Goal: Task Accomplishment & Management: Manage account settings

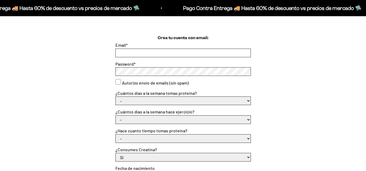
scroll to position [140, 0]
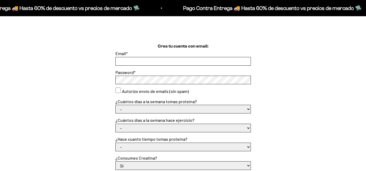
click at [201, 64] on form "Email * Password * Autorizo envío de emails (sin spam) ¿Cuántos días a la seman…" at bounding box center [182, 148] width 135 height 196
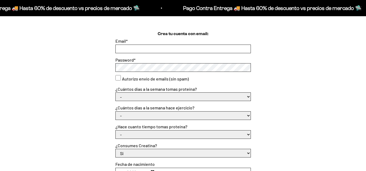
type input "Y"
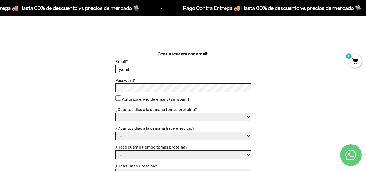
scroll to position [117, 0]
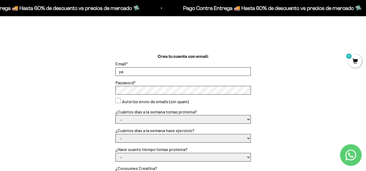
type input "y"
type input "M"
type input "[EMAIL_ADDRESS][DOMAIN_NAME]"
click at [115, 90] on div "Crea tu cuenta con email: Email * marianabarrera703@gmail.com Password * Autori…" at bounding box center [183, 154] width 340 height 203
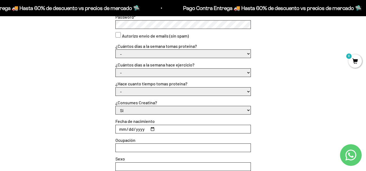
scroll to position [187, 0]
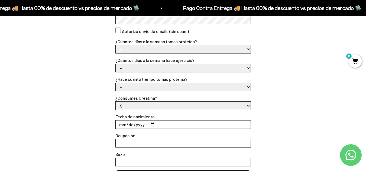
click at [237, 51] on select "- 1 o 2 3 a 5 6 o 7" at bounding box center [183, 49] width 135 height 8
select select "1 o 2"
click at [116, 45] on select "- 1 o 2 3 a 5 6 o 7" at bounding box center [183, 49] width 135 height 8
click at [159, 68] on select "- No hago 1 a 2 días 3 a 5 días 6 o 7 días" at bounding box center [183, 68] width 135 height 8
select select "3 a 5 días"
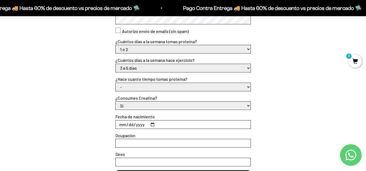
click at [116, 64] on select "- No hago 1 a 2 días 3 a 5 días 6 o 7 días" at bounding box center [183, 68] width 135 height 8
click at [149, 90] on select "- Apenas estoy empezando Menos de 6 meses Más de 6 meses Hace más de un año" at bounding box center [183, 87] width 135 height 8
select select "Apenas estoy empezando"
click at [116, 83] on select "- Apenas estoy empezando Menos de 6 meses Más de 6 meses Hace más de un año" at bounding box center [183, 87] width 135 height 8
click at [144, 107] on select "Si No" at bounding box center [183, 106] width 135 height 8
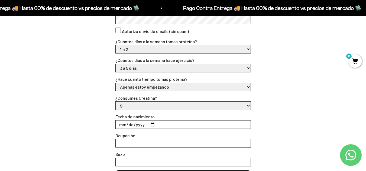
select select "No"
click at [116, 102] on select "Si No" at bounding box center [183, 106] width 135 height 8
click at [123, 124] on input "Fecha de nacimiento" at bounding box center [183, 125] width 135 height 8
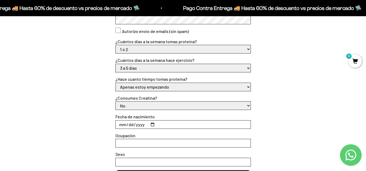
click at [123, 124] on input "Fecha de nacimiento" at bounding box center [183, 125] width 135 height 8
click at [155, 124] on input "Fecha de nacimiento" at bounding box center [183, 125] width 135 height 8
click at [153, 125] on input "Fecha de nacimiento" at bounding box center [183, 125] width 135 height 8
type input "2025-09-01"
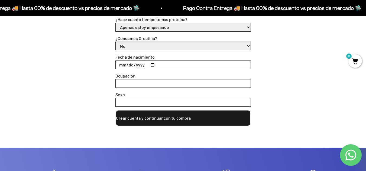
scroll to position [254, 0]
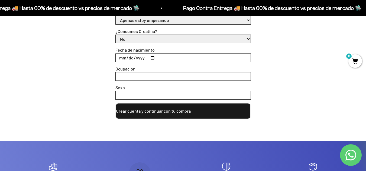
click at [193, 77] on input "Ocupación" at bounding box center [183, 77] width 135 height 8
type input "Independiente"
click at [176, 93] on input "Sexo" at bounding box center [183, 95] width 135 height 8
type input "Femenino"
click at [167, 110] on button "Crear cuenta y continuar con tu compra" at bounding box center [182, 111] width 135 height 16
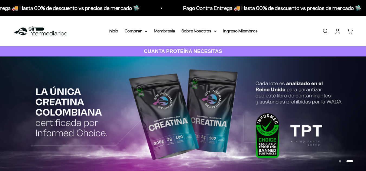
click at [336, 31] on link "Cuenta" at bounding box center [337, 31] width 6 height 6
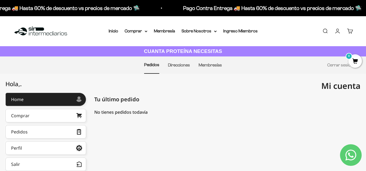
click at [240, 126] on div "Colombia marianabarrera703@gmail.com Tu último pedido Pedidos Mostrando 0 Pedid…" at bounding box center [227, 173] width 266 height 160
click at [180, 63] on link "Direcciones" at bounding box center [179, 65] width 22 height 5
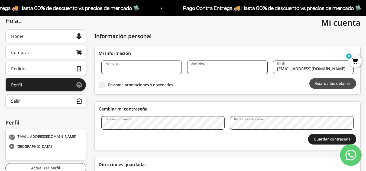
drag, startPoint x: 369, startPoint y: 51, endPoint x: 346, endPoint y: 85, distance: 41.3
click at [346, 85] on html "Ir al contenido Pago Contra Entrega 🚚 Hasta 60% de descuento vs precios de merc…" at bounding box center [183, 87] width 366 height 301
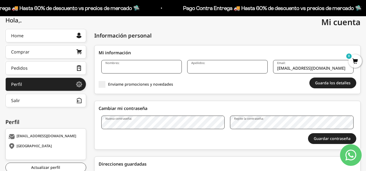
click at [168, 73] on input "Nombres:" at bounding box center [141, 67] width 80 height 14
type input "Mariana"
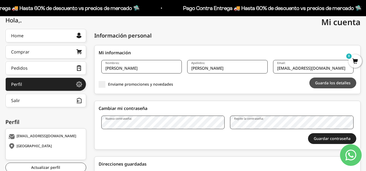
type input "Barrera"
click at [322, 81] on button "Guarda los detalles" at bounding box center [332, 83] width 47 height 11
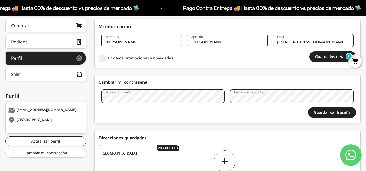
scroll to position [103, 0]
